Goal: Find specific page/section: Find specific page/section

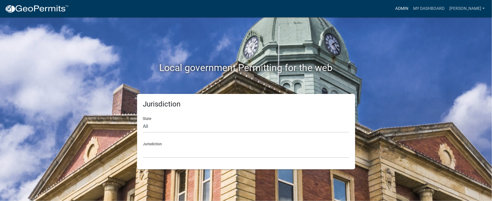
click at [411, 8] on link "Admin" at bounding box center [402, 8] width 18 height 11
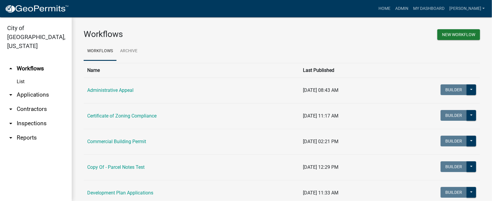
click at [36, 117] on link "arrow_drop_down Inspections" at bounding box center [36, 124] width 72 height 14
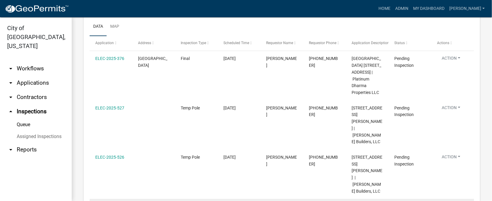
scroll to position [89, 0]
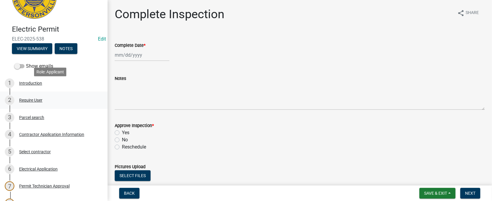
scroll to position [45, 0]
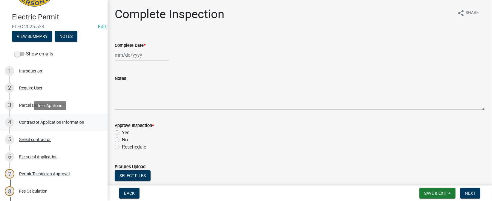
click at [41, 122] on div "Contractor Application Information" at bounding box center [51, 122] width 65 height 4
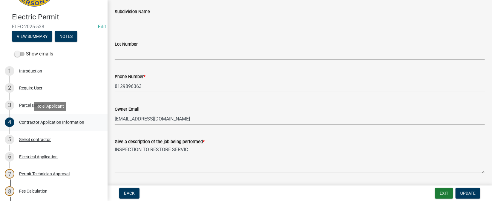
scroll to position [0, 0]
